Goal: Understand process/instructions: Learn how to perform a task or action

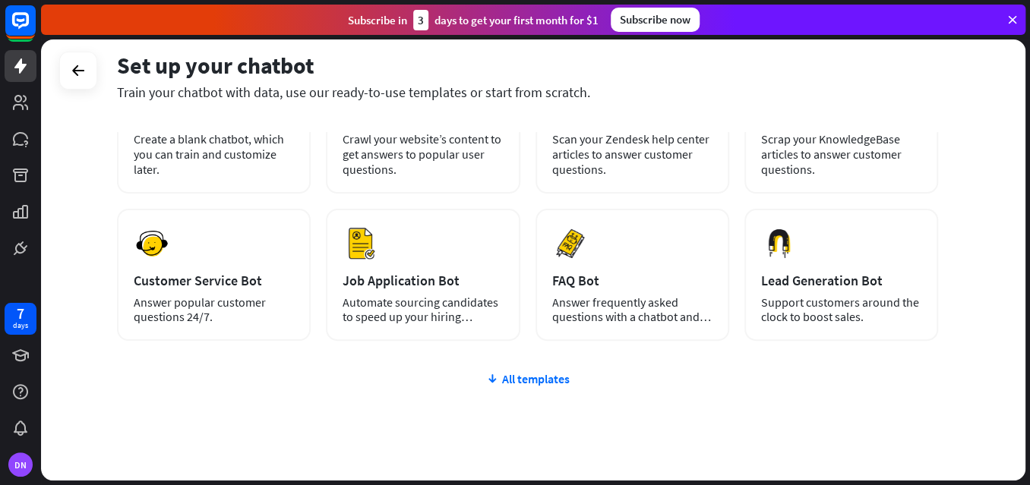
scroll to position [185, 0]
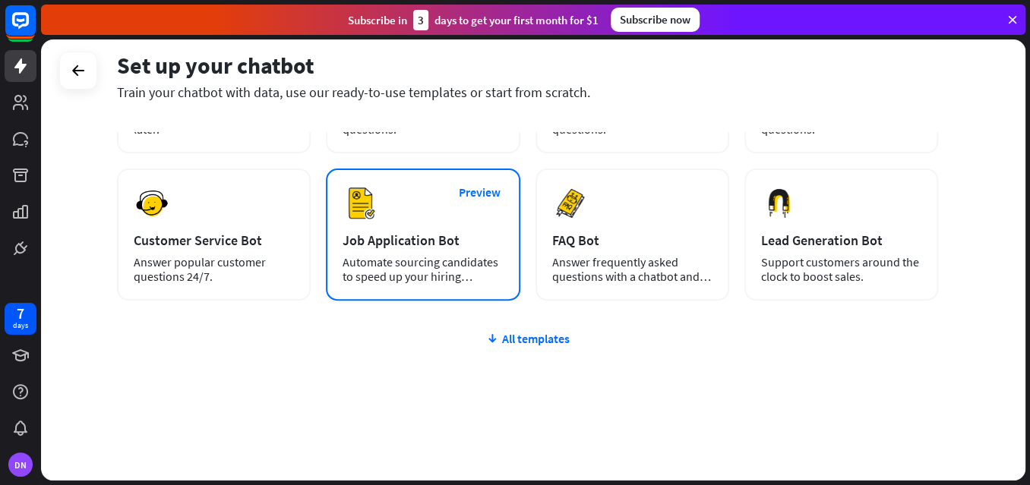
click at [403, 257] on div "Automate sourcing candidates to speed up your hiring process." at bounding box center [423, 269] width 160 height 29
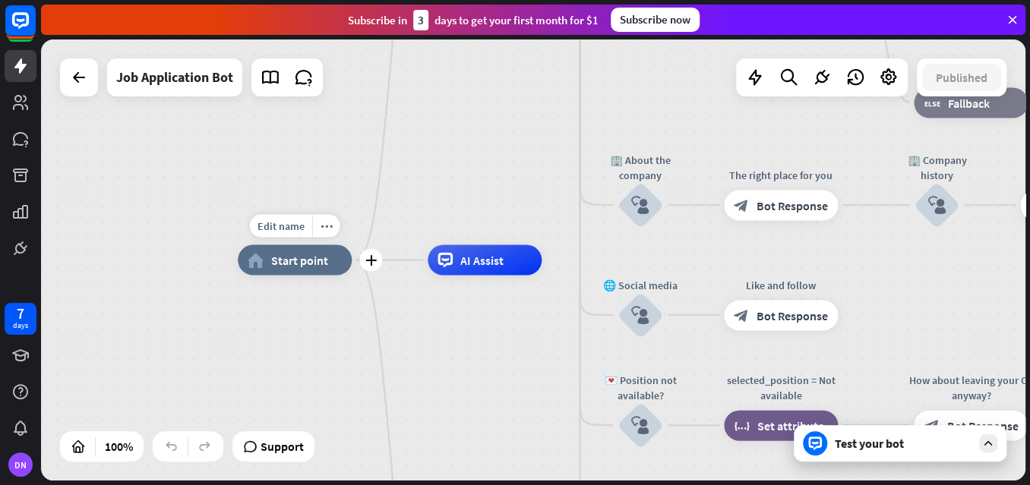
click at [310, 270] on div "home_2 Start point" at bounding box center [295, 260] width 114 height 30
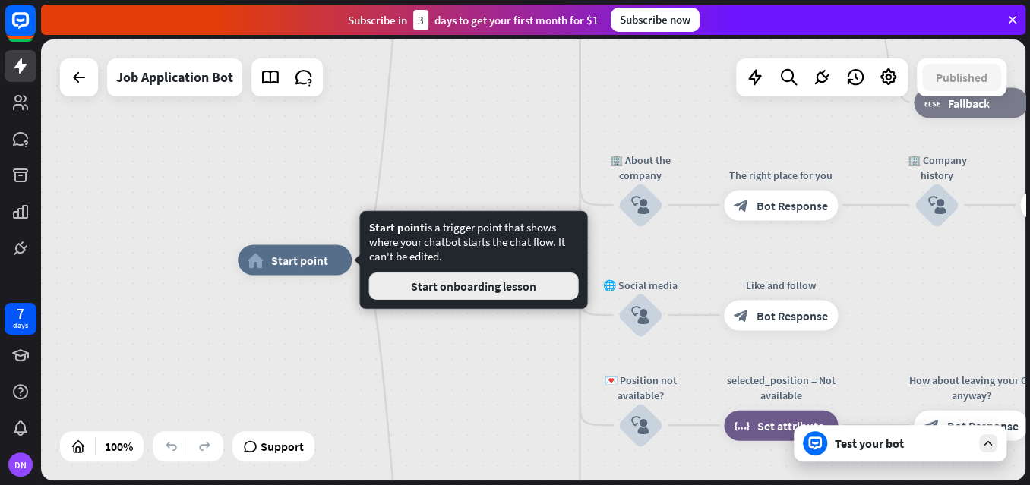
click at [416, 289] on button "Start onboarding lesson" at bounding box center [473, 286] width 210 height 27
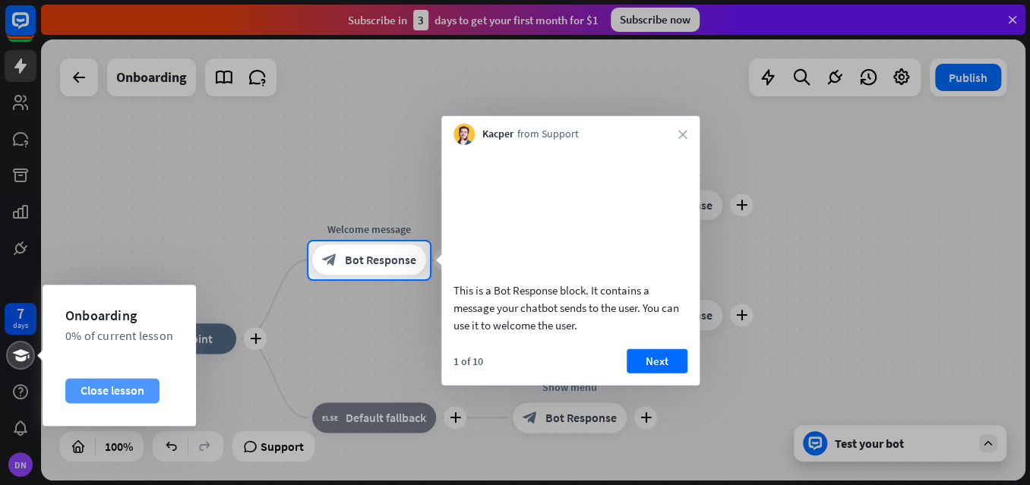
click at [96, 392] on div "Close lesson" at bounding box center [112, 391] width 94 height 24
